Goal: Task Accomplishment & Management: Use online tool/utility

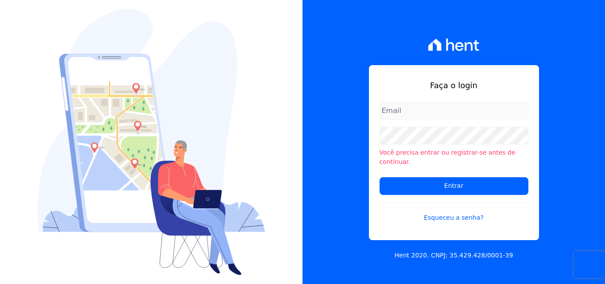
type input "[PERSON_NAME][EMAIL_ADDRESS][PERSON_NAME][DOMAIN_NAME]"
click at [475, 116] on input "[PERSON_NAME][EMAIL_ADDRESS][PERSON_NAME][DOMAIN_NAME]" at bounding box center [454, 111] width 149 height 18
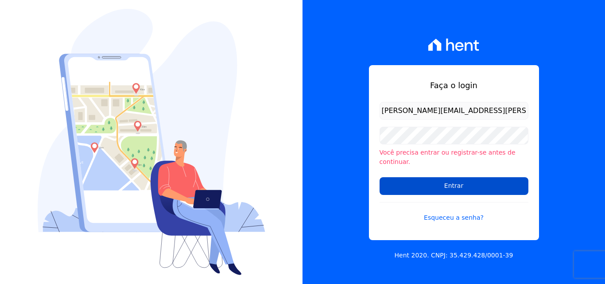
click at [419, 179] on input "Entrar" at bounding box center [454, 186] width 149 height 18
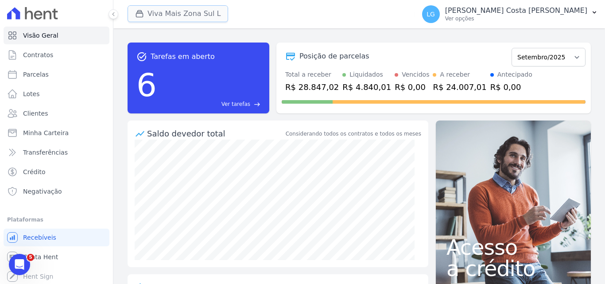
click at [203, 8] on button "Viva Mais Zona Sul L" at bounding box center [178, 13] width 101 height 17
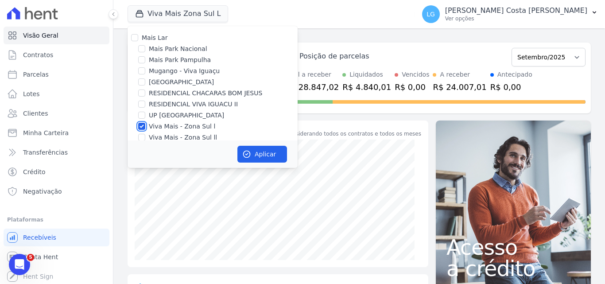
click at [144, 125] on input "Viva Mais - Zona Sul l" at bounding box center [141, 126] width 7 height 7
checkbox input "false"
click at [139, 49] on input "Mais Park Nacional" at bounding box center [141, 48] width 7 height 7
checkbox input "true"
click at [277, 154] on button "Aplicar" at bounding box center [262, 154] width 50 height 17
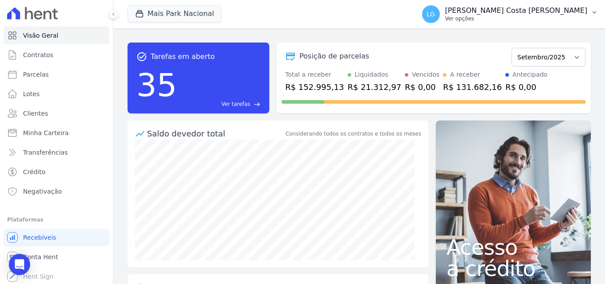
click at [508, 15] on p "[PERSON_NAME] Costa [PERSON_NAME]" at bounding box center [516, 10] width 142 height 9
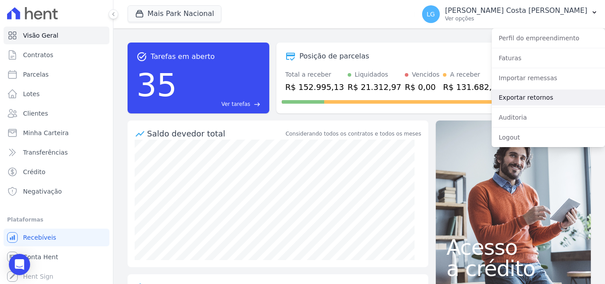
click at [527, 96] on link "Exportar retornos" at bounding box center [548, 97] width 113 height 16
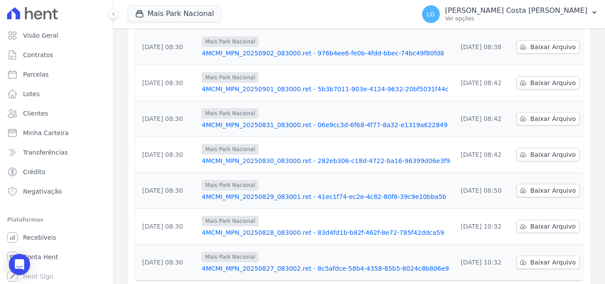
scroll to position [266, 0]
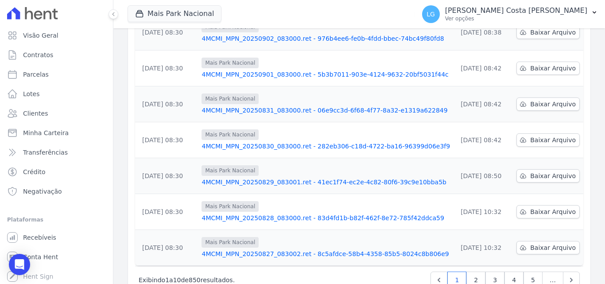
click at [357, 178] on link "4MCMI_MPN_20250829_083001.ret - 41ec1f74-ec2e-4c82-80f6-39c9e10bba5b" at bounding box center [325, 182] width 248 height 9
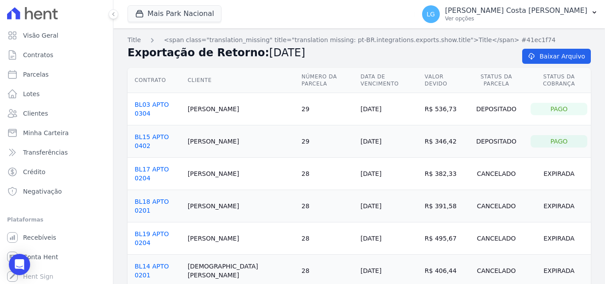
scroll to position [726, 0]
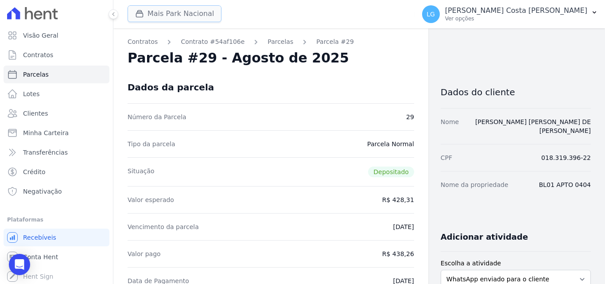
click at [202, 14] on button "Mais Park Nacional" at bounding box center [175, 13] width 94 height 17
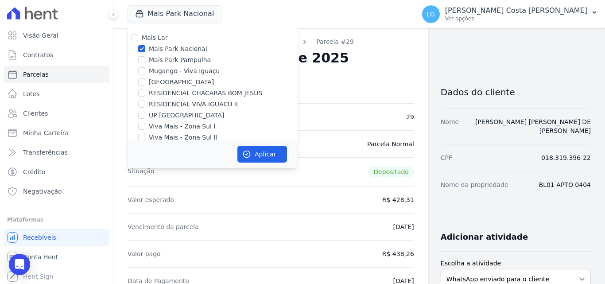
click at [170, 48] on label "Mais Park Nacional" at bounding box center [178, 48] width 58 height 9
click at [145, 48] on input "Mais Park Nacional" at bounding box center [141, 48] width 7 height 7
checkbox input "false"
click at [175, 92] on label "RESIDENCIAL CHACARAS BOM JESUS" at bounding box center [205, 93] width 113 height 9
click at [145, 92] on input "RESIDENCIAL CHACARAS BOM JESUS" at bounding box center [141, 92] width 7 height 7
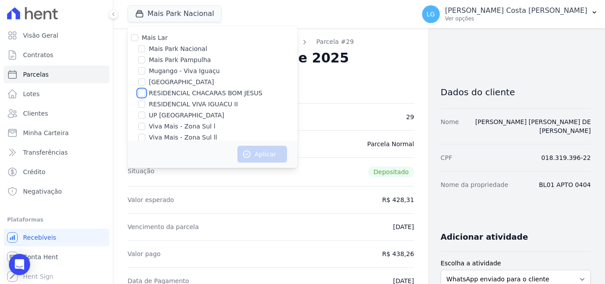
checkbox input "true"
click at [271, 156] on button "Aplicar" at bounding box center [262, 154] width 50 height 17
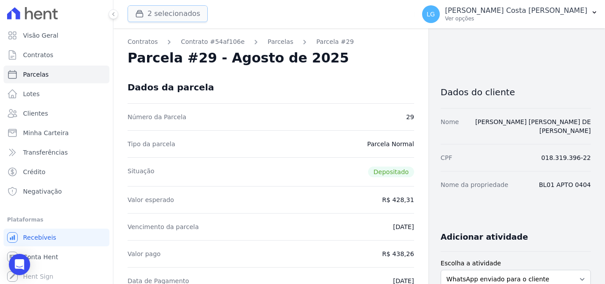
click at [182, 20] on button "2 selecionados" at bounding box center [168, 13] width 80 height 17
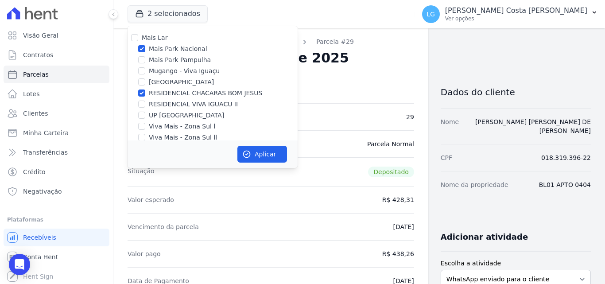
click at [158, 48] on label "Mais Park Nacional" at bounding box center [178, 48] width 58 height 9
click at [145, 48] on input "Mais Park Nacional" at bounding box center [141, 48] width 7 height 7
checkbox input "false"
click at [257, 153] on button "Aplicar" at bounding box center [262, 154] width 50 height 17
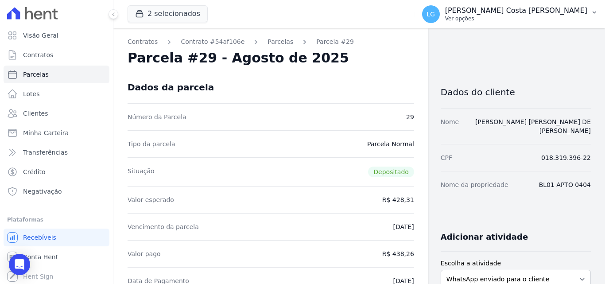
click at [491, 18] on p "Ver opções" at bounding box center [516, 18] width 142 height 7
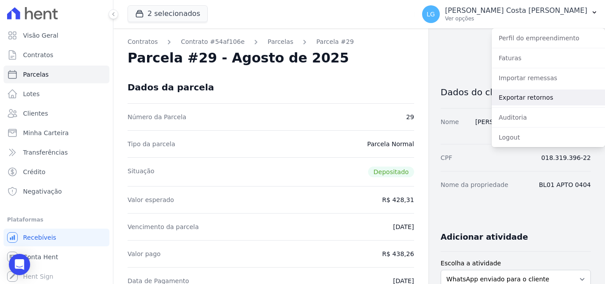
click at [517, 94] on link "Exportar retornos" at bounding box center [548, 97] width 113 height 16
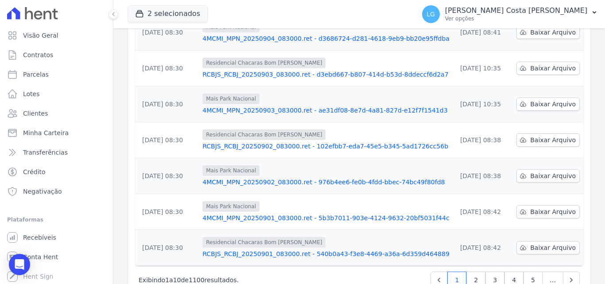
scroll to position [276, 0]
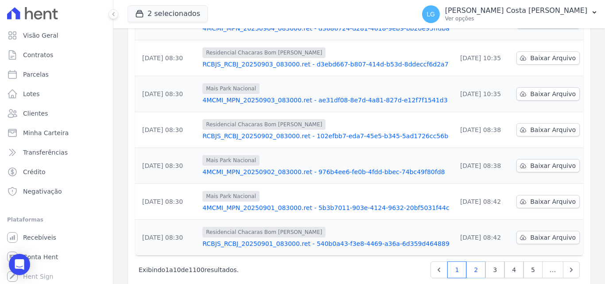
drag, startPoint x: 472, startPoint y: 249, endPoint x: 466, endPoint y: 250, distance: 5.8
click at [472, 261] on link "2" at bounding box center [475, 269] width 19 height 17
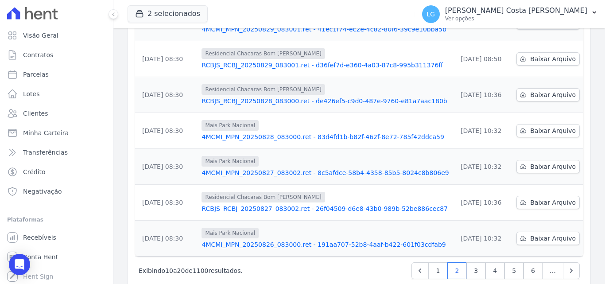
scroll to position [276, 0]
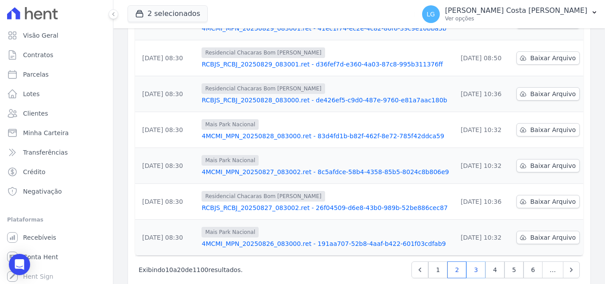
click at [466, 261] on link "3" at bounding box center [475, 269] width 19 height 17
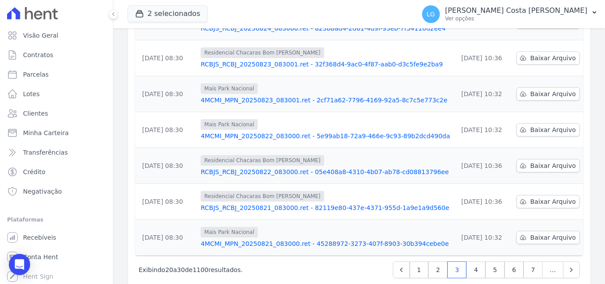
scroll to position [232, 0]
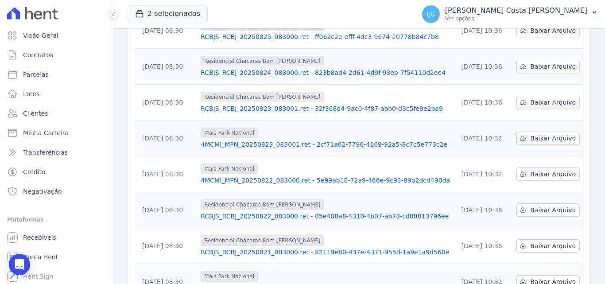
click at [274, 140] on link "4MCMI_MPN_20250823_083001.ret - 2cf71a62-7796-4169-92a5-8c7c5e773c2e" at bounding box center [326, 144] width 250 height 9
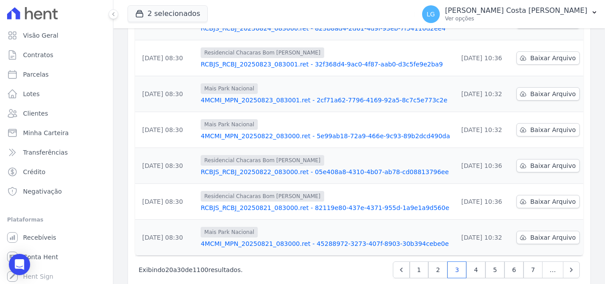
scroll to position [143, 0]
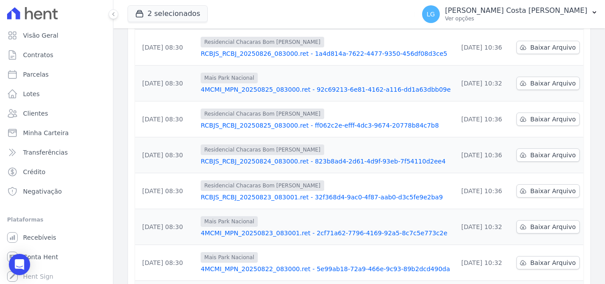
click at [246, 193] on link "RCBJS_RCBJ_20250823_083001.ret - 32f368d4-9ac0-4f87-aab0-d3c5fe9e2ba9" at bounding box center [326, 197] width 250 height 9
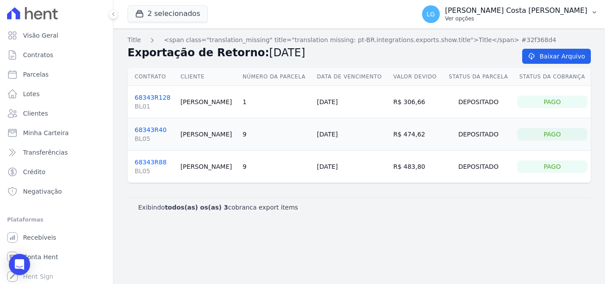
click at [527, 16] on p "Ver opções" at bounding box center [516, 18] width 142 height 7
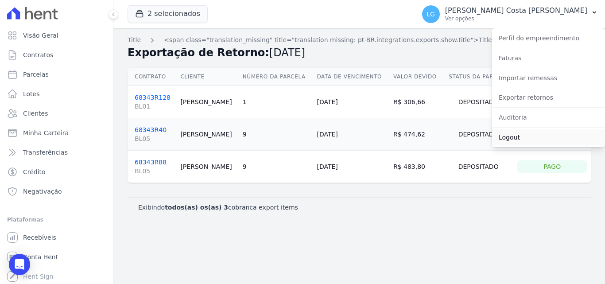
click at [512, 135] on link "Logout" at bounding box center [548, 137] width 113 height 16
